Goal: Task Accomplishment & Management: Complete application form

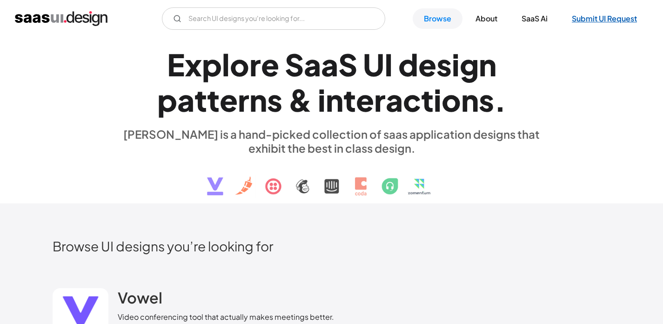
click at [576, 17] on link "Submit UI Request" at bounding box center [604, 18] width 87 height 20
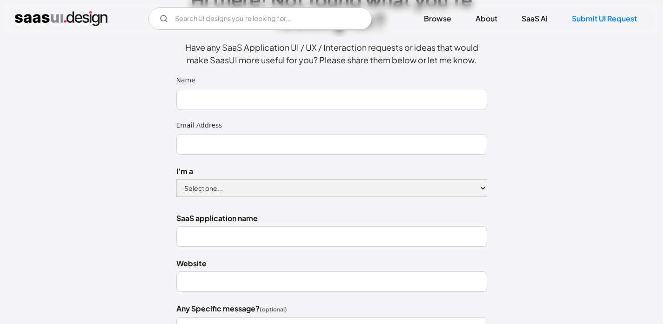
scroll to position [83, 0]
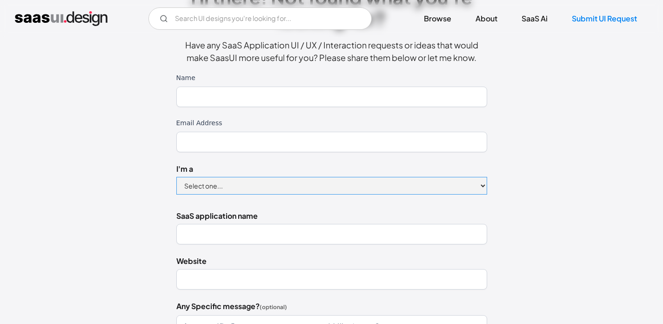
click at [477, 186] on select "Select one... Designer Product Manager Founder" at bounding box center [331, 186] width 311 height 18
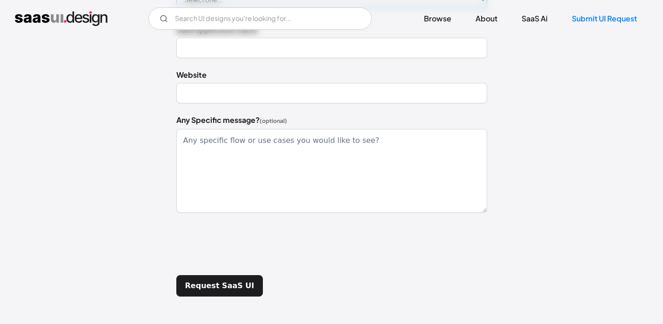
scroll to position [0, 0]
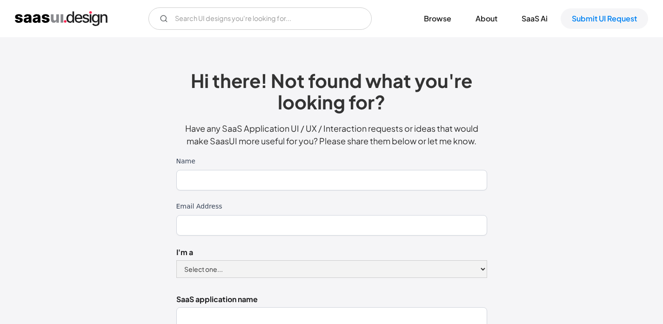
click at [69, 19] on img "home" at bounding box center [61, 18] width 93 height 15
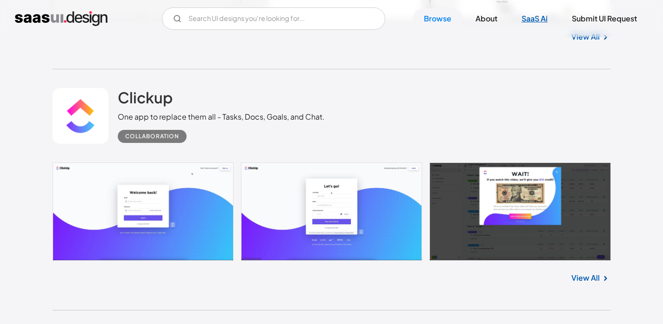
scroll to position [411, 0]
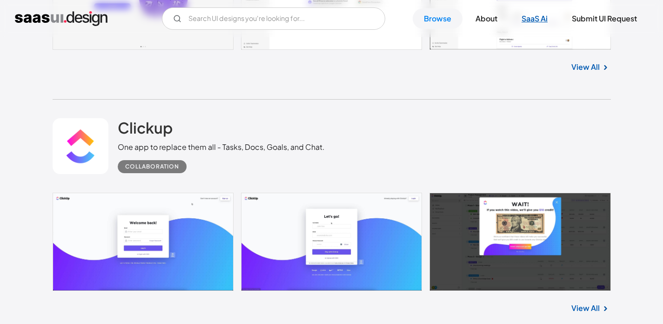
click at [535, 20] on link "SaaS Ai" at bounding box center [534, 18] width 48 height 20
